Goal: Go to known website: Go to known website

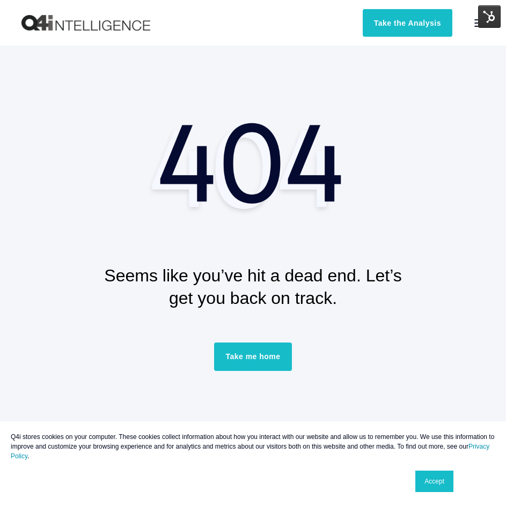
click at [395, 358] on div "Take me home" at bounding box center [253, 359] width 333 height 33
